Goal: Information Seeking & Learning: Learn about a topic

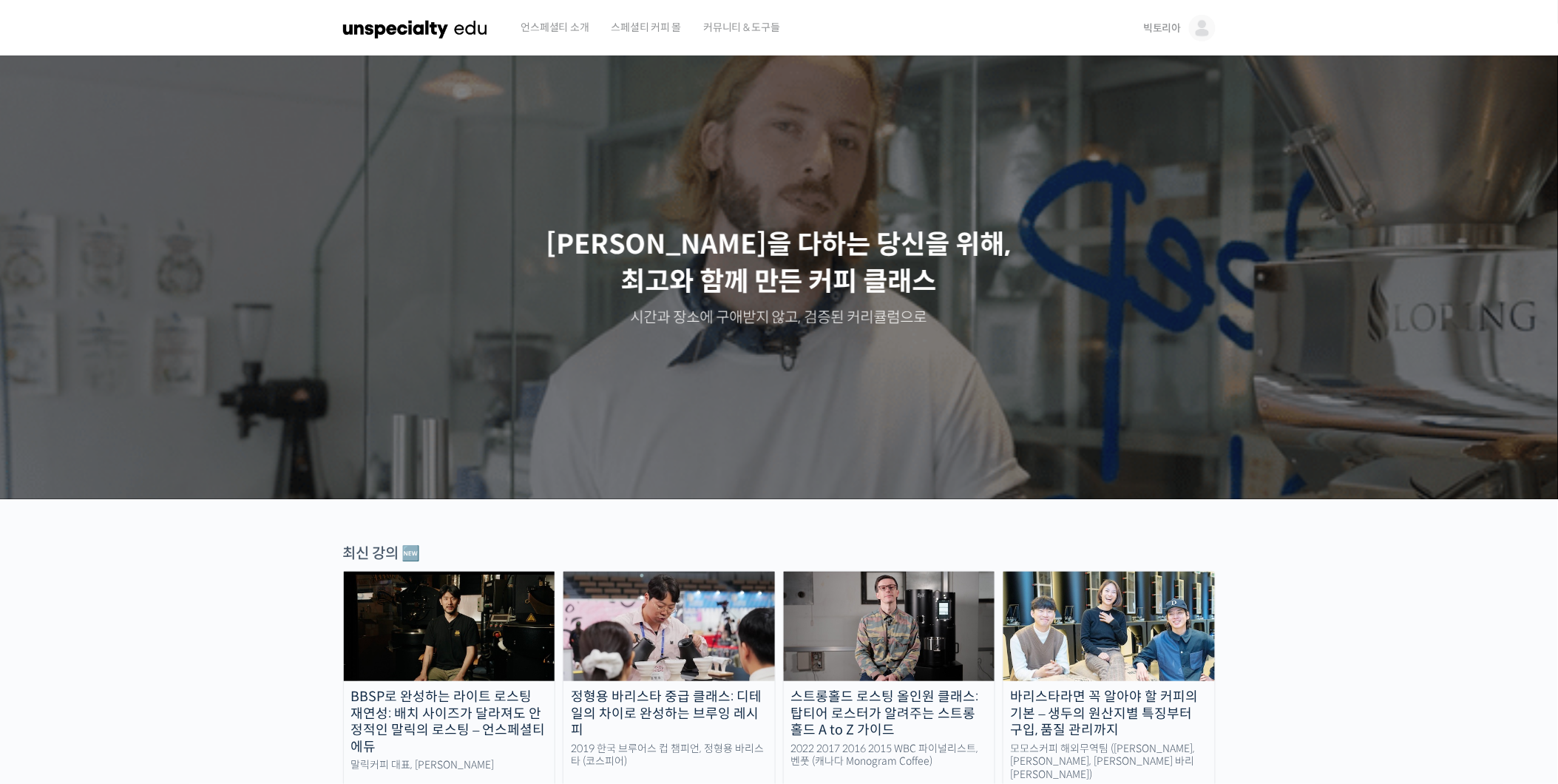
click at [1162, 30] on span "빅토리아" at bounding box center [1162, 28] width 38 height 13
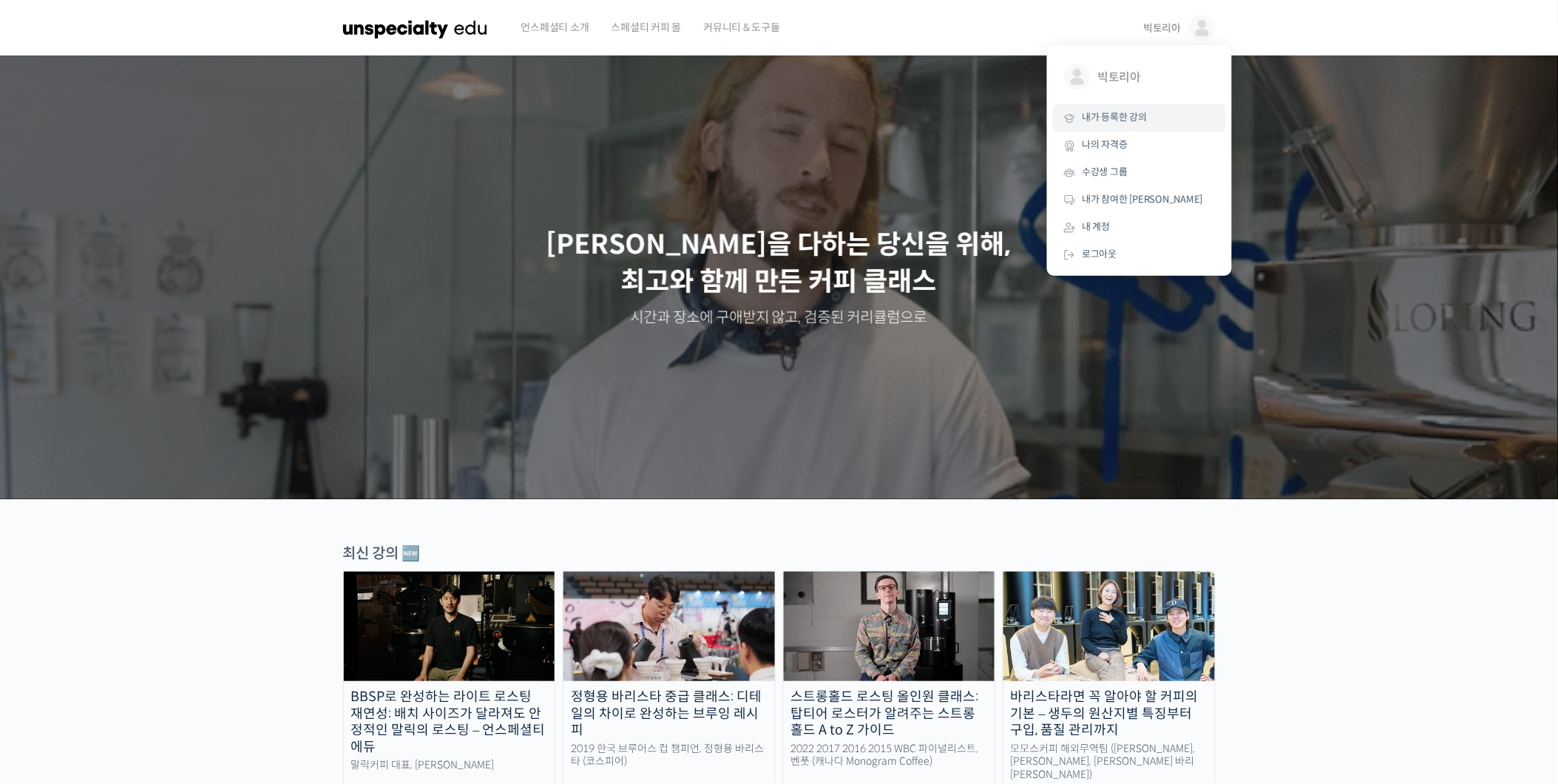
click at [1104, 117] on span "내가 등록한 강의" at bounding box center [1115, 117] width 65 height 13
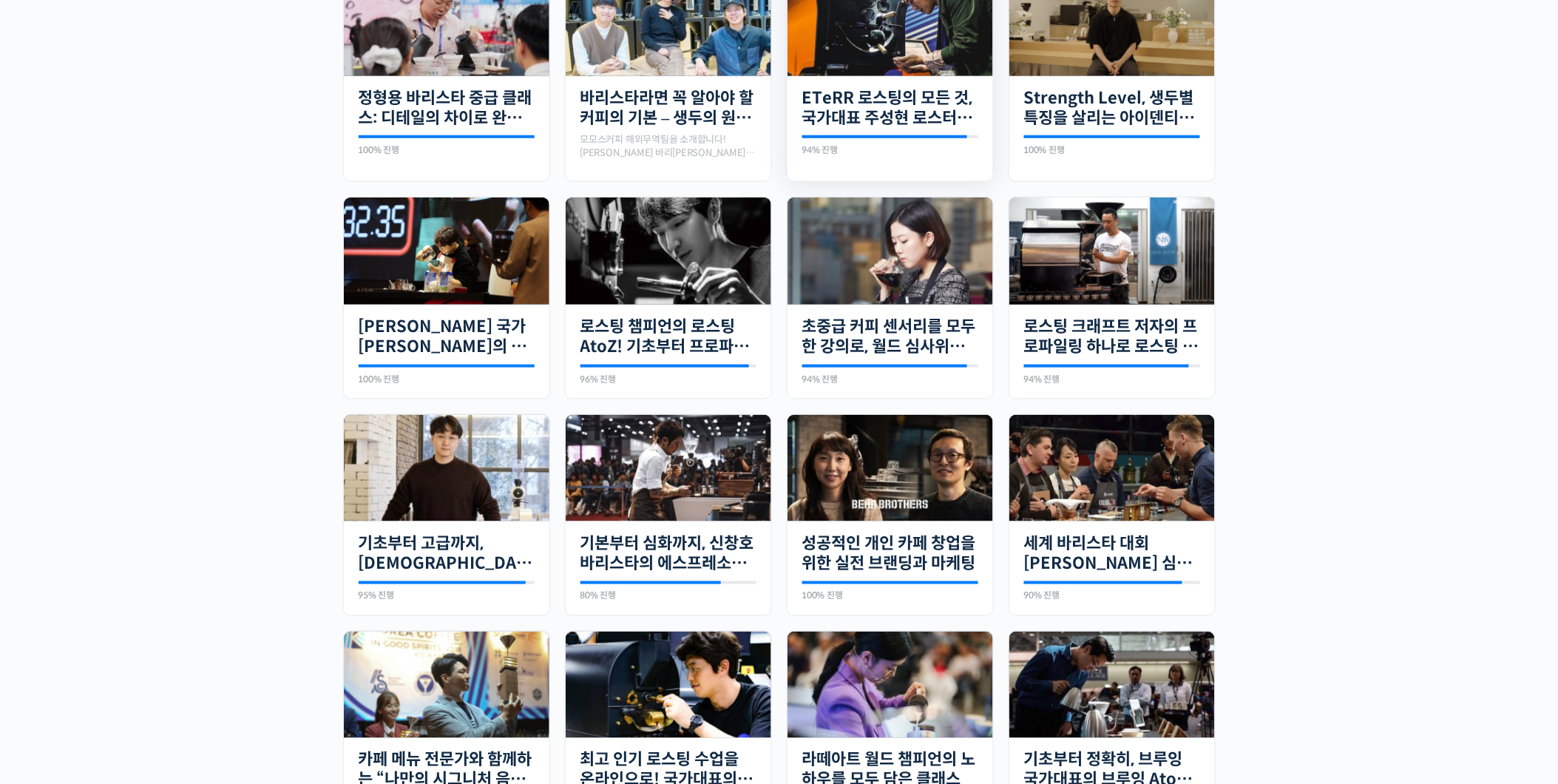
scroll to position [657, 0]
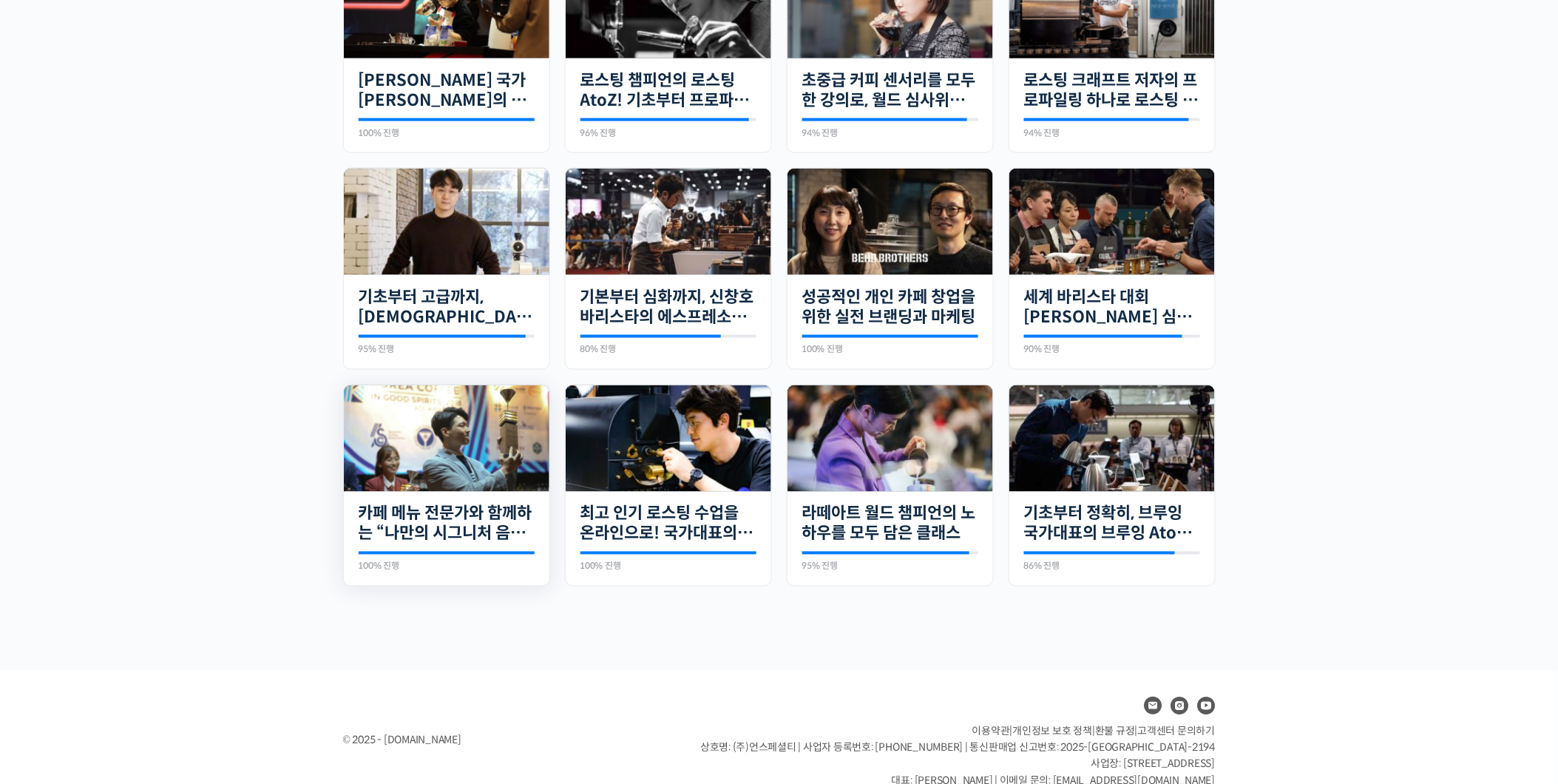
click at [496, 461] on img at bounding box center [447, 438] width 206 height 107
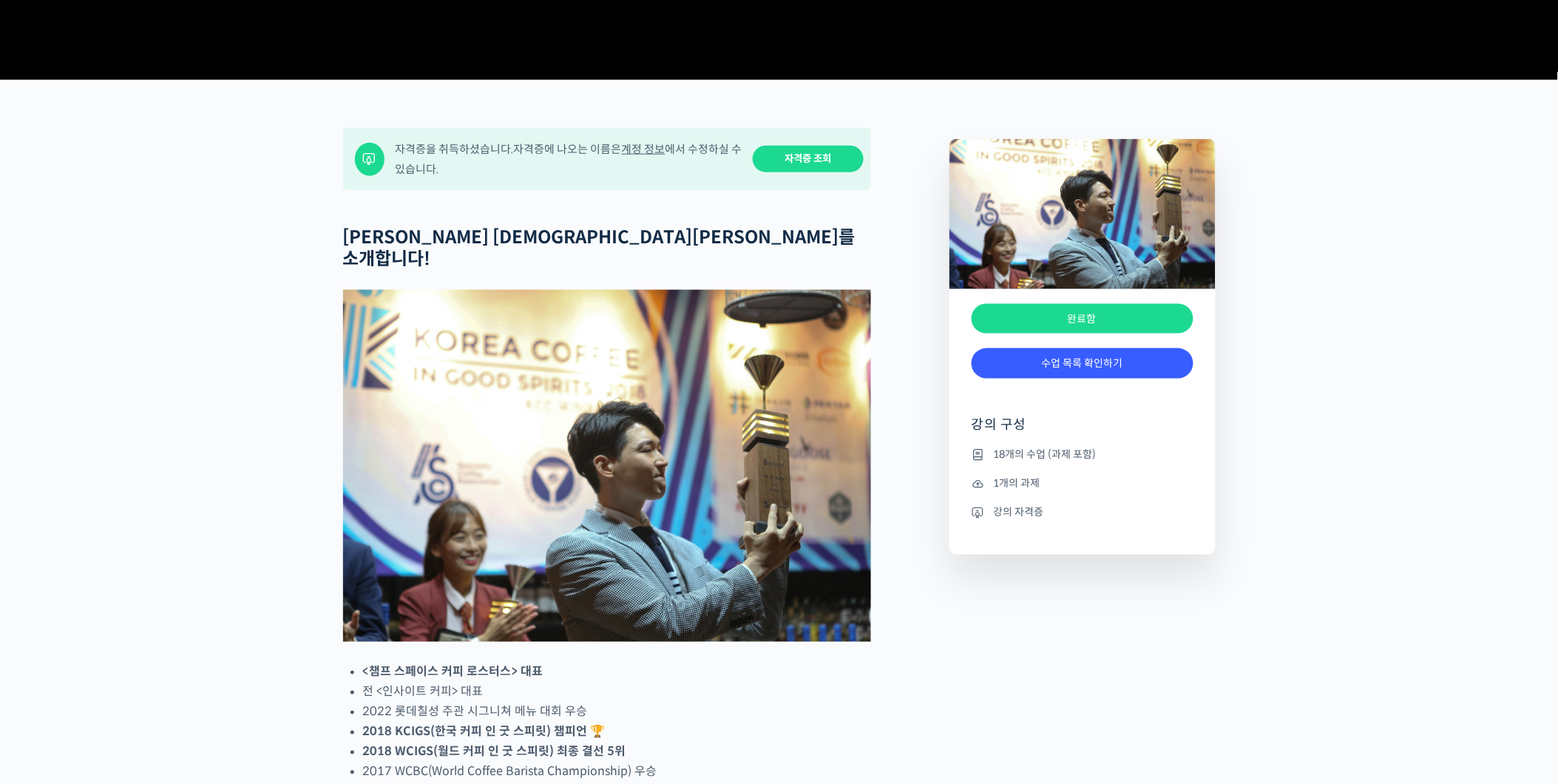
scroll to position [657, 0]
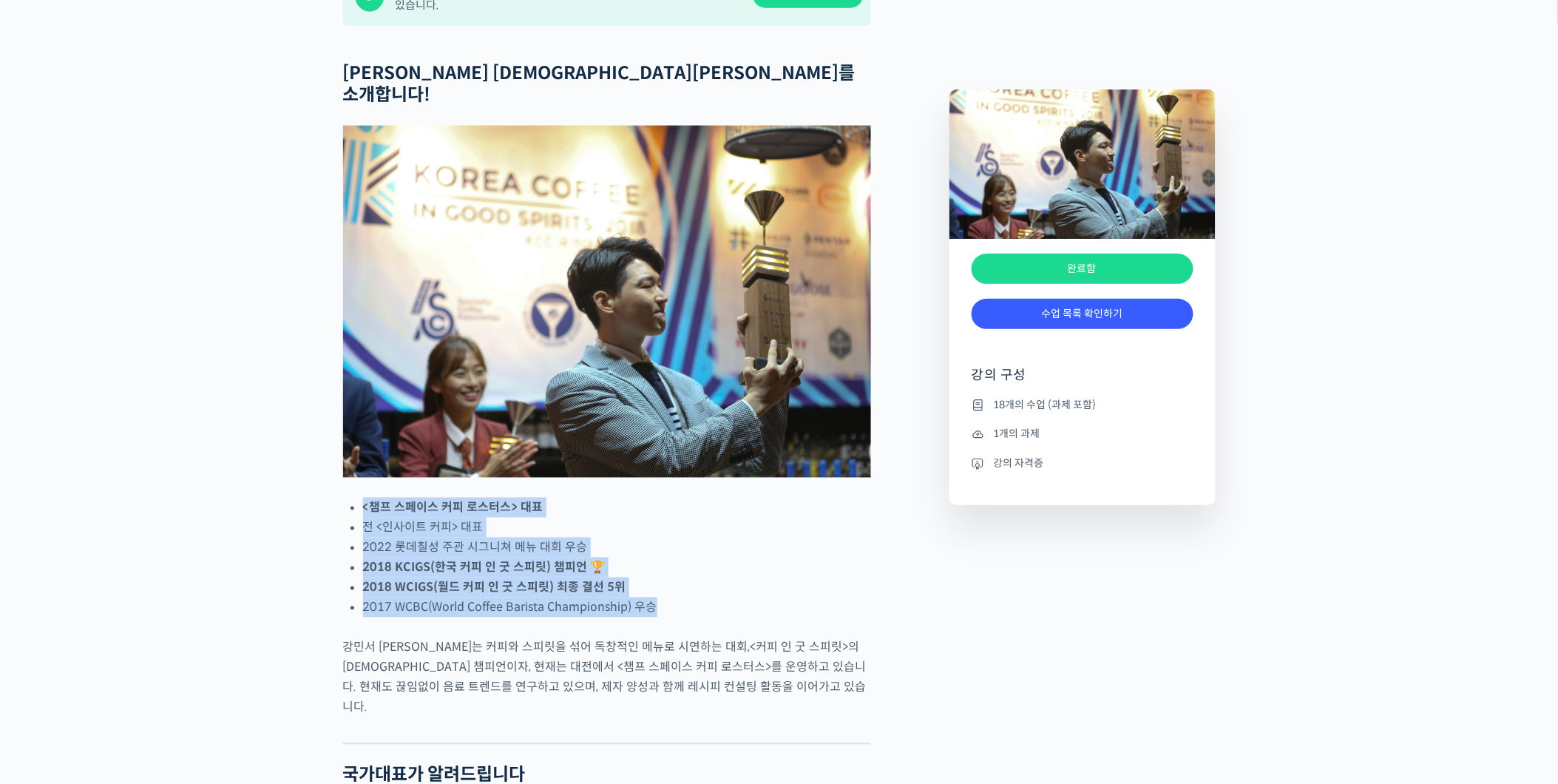
drag, startPoint x: 383, startPoint y: 543, endPoint x: 735, endPoint y: 643, distance: 365.9
click at [751, 557] on li "2022 롯데칠성 주관 시그니쳐 메뉴 대회 우승" at bounding box center [617, 548] width 508 height 20
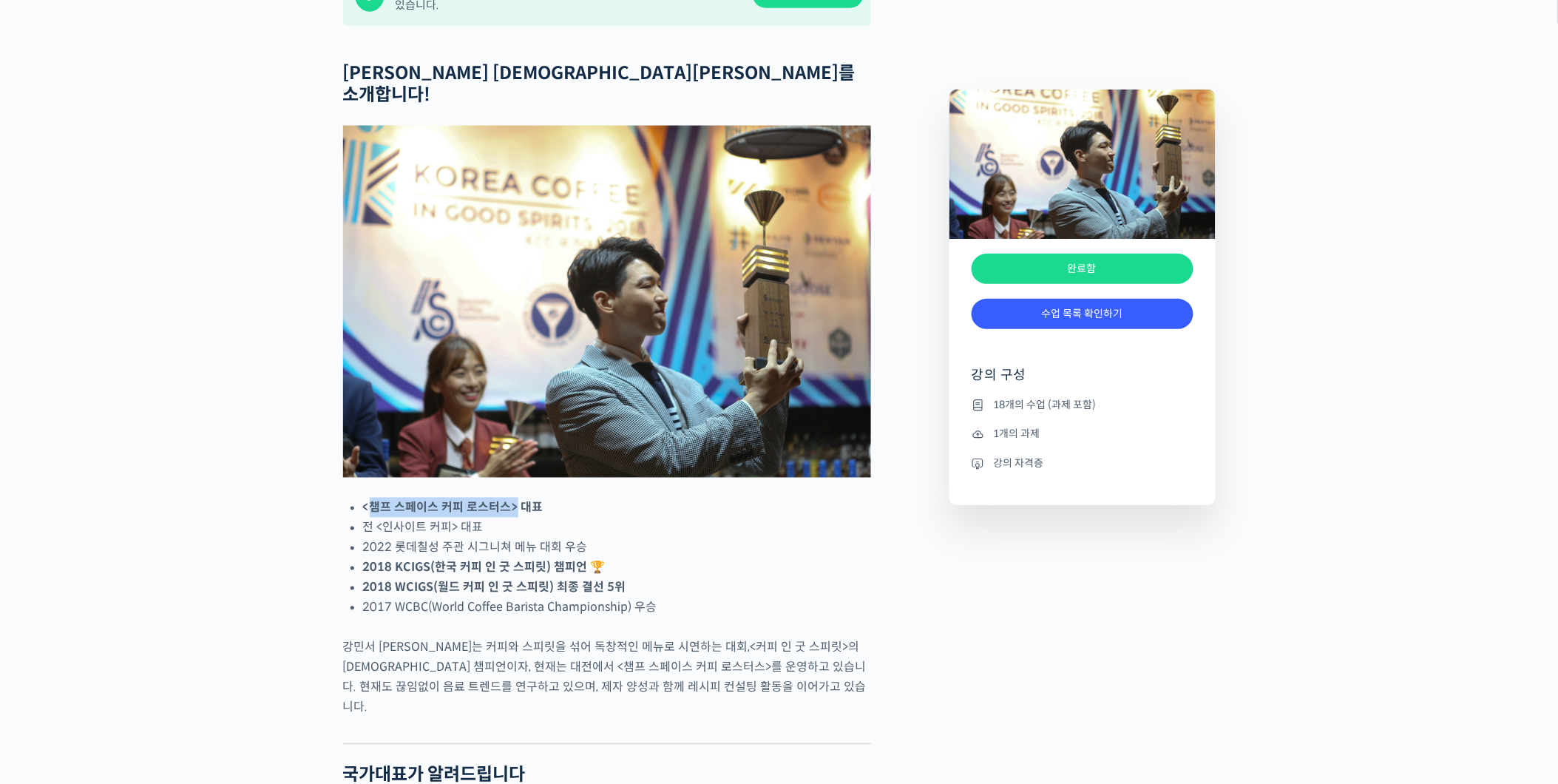
drag, startPoint x: 368, startPoint y: 538, endPoint x: 514, endPoint y: 538, distance: 146.0
click at [514, 515] on strong "<챔프 스페이스 커피 로스터스> 대표" at bounding box center [454, 507] width 180 height 15
drag, startPoint x: 514, startPoint y: 538, endPoint x: 324, endPoint y: 545, distance: 190.1
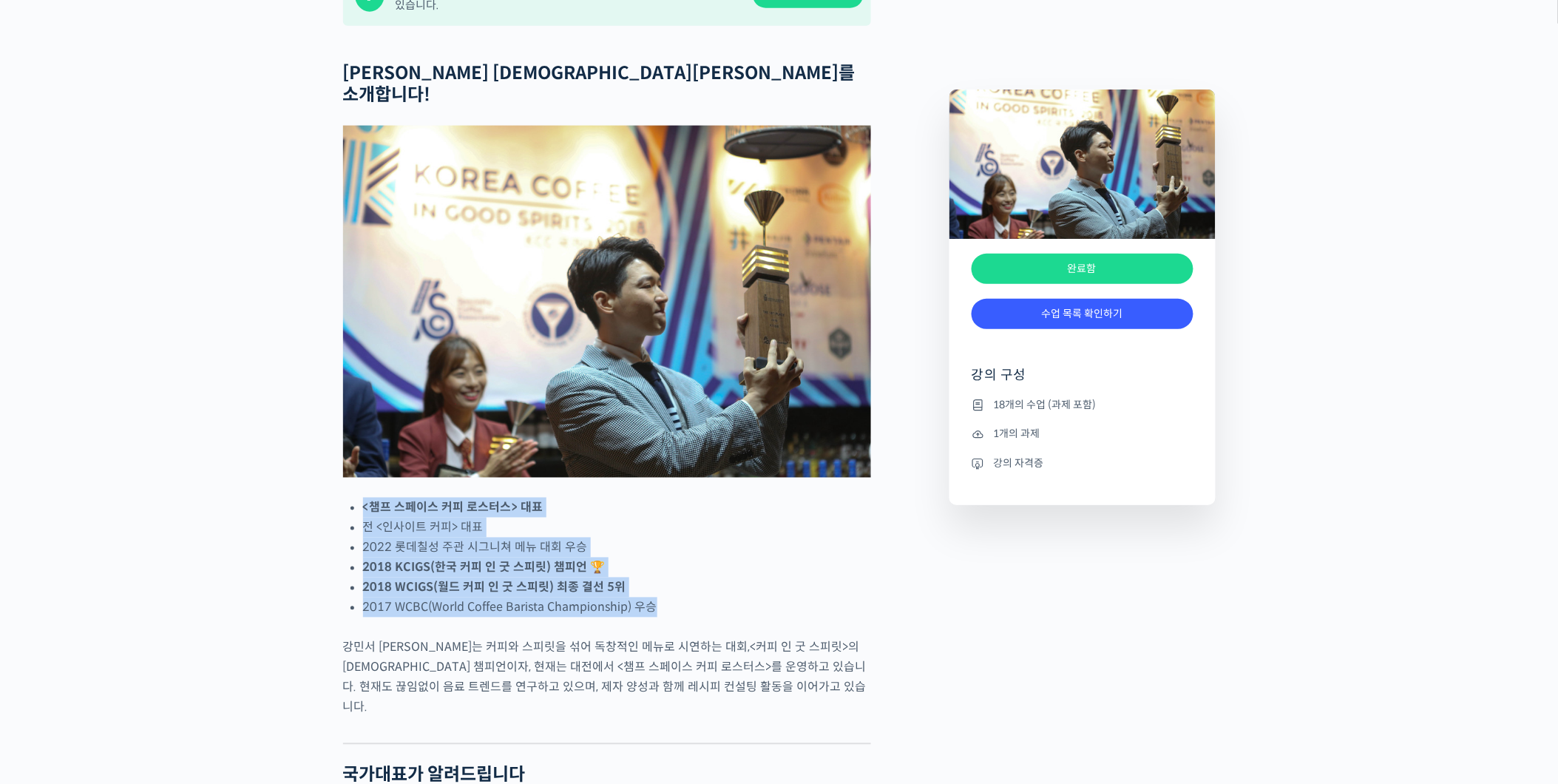
drag, startPoint x: 341, startPoint y: 521, endPoint x: 715, endPoint y: 639, distance: 392.2
copy ul "<챔프 스페이스 커피 로스터스> 대표 전 <인사이트 커피> 대표 2022 롯데칠성 주관 시그니쳐 메뉴 대회 우승 2018 KCIGS(한국 커피…"
